Goal: Task Accomplishment & Management: Use online tool/utility

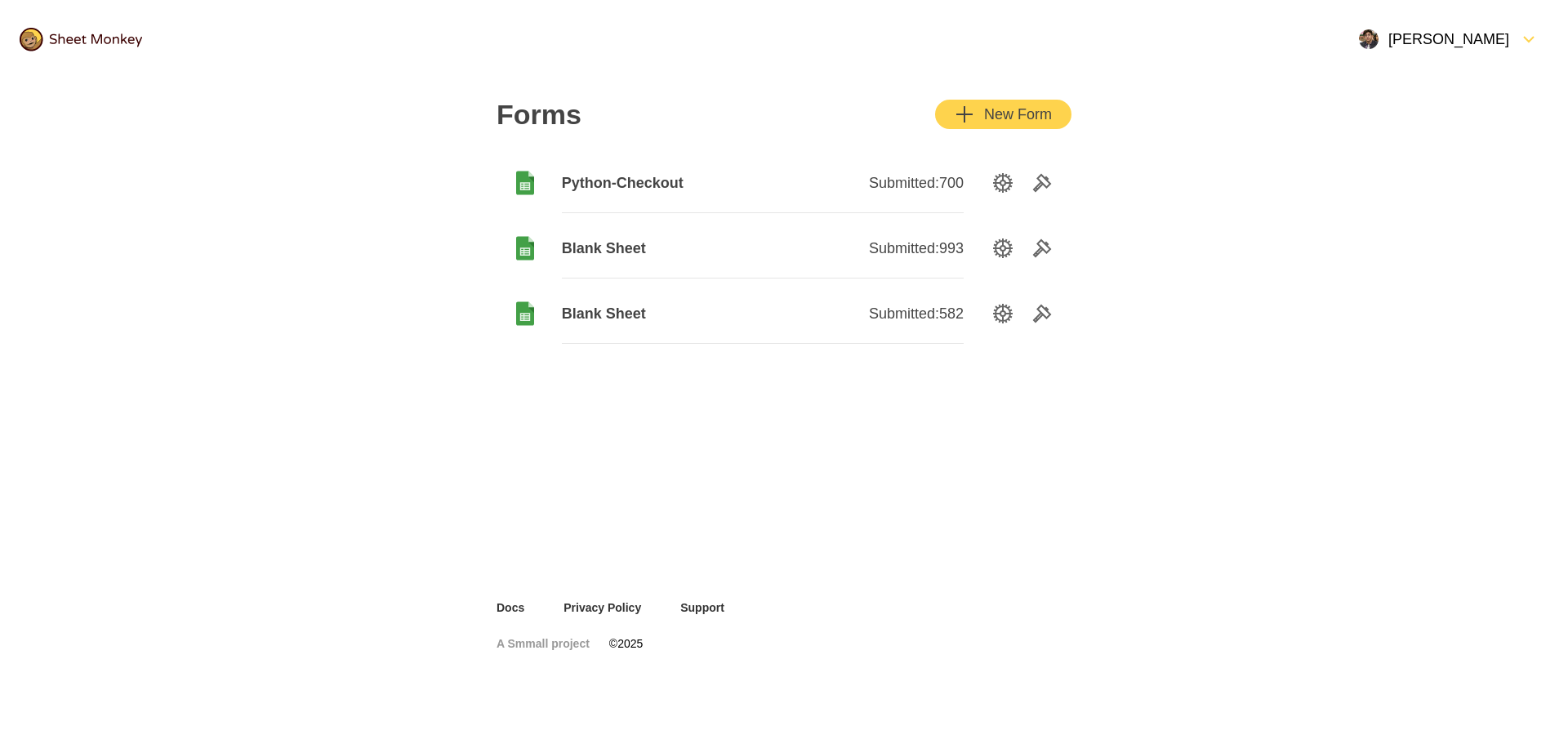
click at [622, 193] on div "Python-Checkout" at bounding box center [662, 183] width 201 height 60
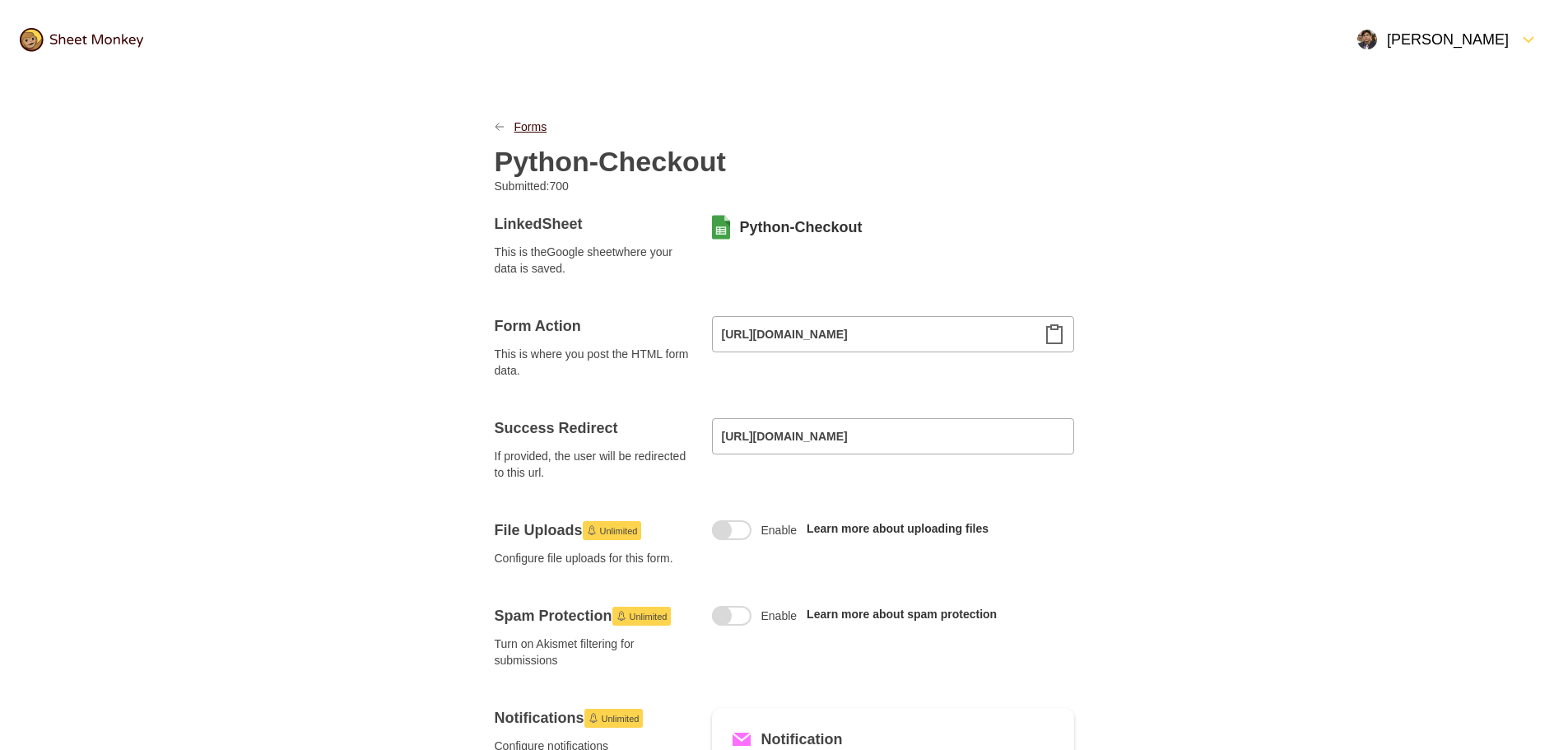
click at [515, 123] on link "Forms" at bounding box center [530, 127] width 33 height 16
